Goal: Transaction & Acquisition: Purchase product/service

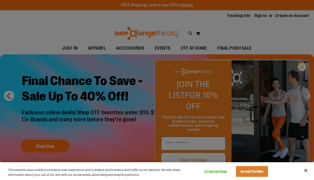
click at [302, 77] on div at bounding box center [157, 90] width 314 height 180
click at [303, 76] on div at bounding box center [157, 90] width 314 height 180
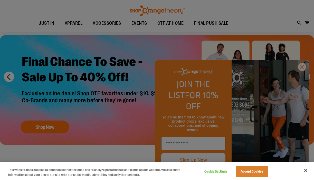
scroll to position [32, 0]
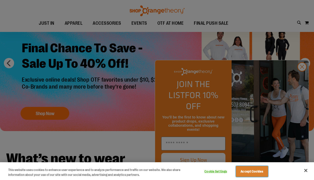
click at [257, 173] on button "Accept Cookies" at bounding box center [252, 171] width 32 height 11
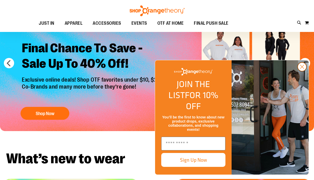
click at [304, 71] on circle "Close dialog" at bounding box center [302, 66] width 8 height 8
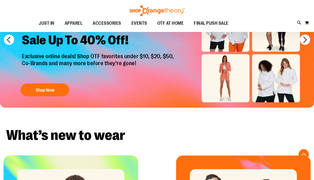
scroll to position [0, 0]
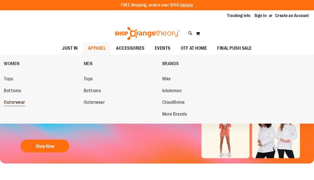
click at [16, 102] on span "Outerwear" at bounding box center [14, 102] width 21 height 6
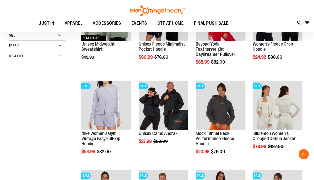
scroll to position [111, 0]
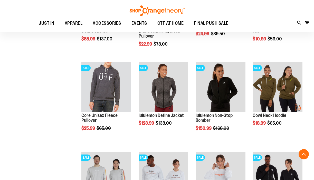
scroll to position [398, 0]
